Goal: Information Seeking & Learning: Understand process/instructions

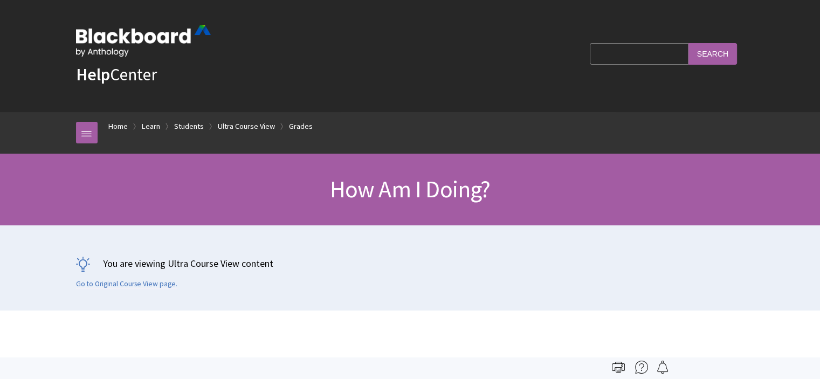
scroll to position [1469, 0]
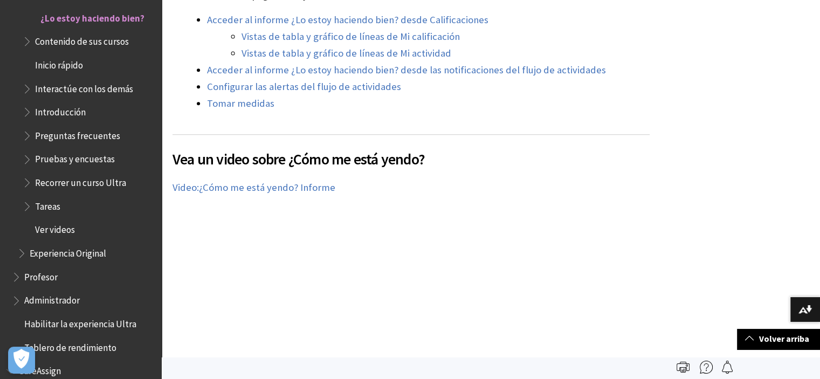
scroll to position [431, 0]
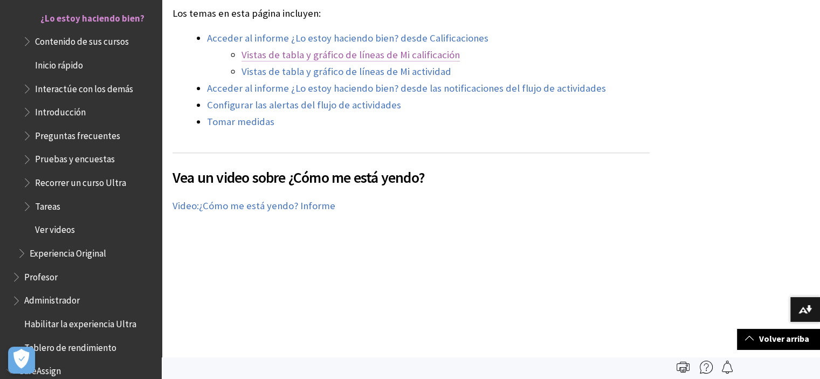
click at [406, 56] on link "Vistas de tabla y gráfico de líneas de Mi calificación" at bounding box center [350, 55] width 218 height 13
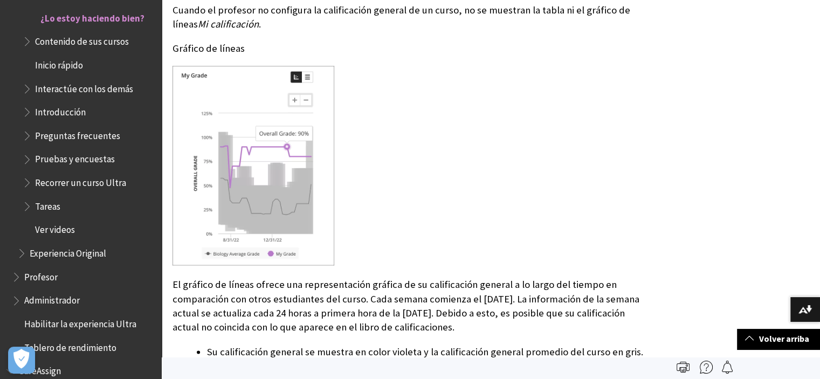
scroll to position [1535, 0]
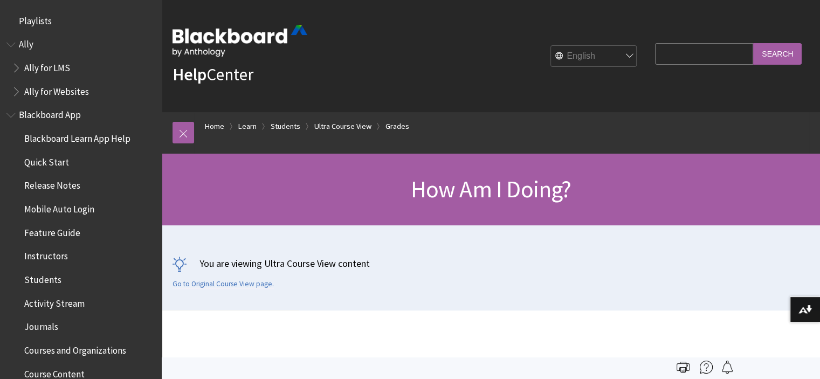
scroll to position [1469, 0]
